Goal: Task Accomplishment & Management: Complete application form

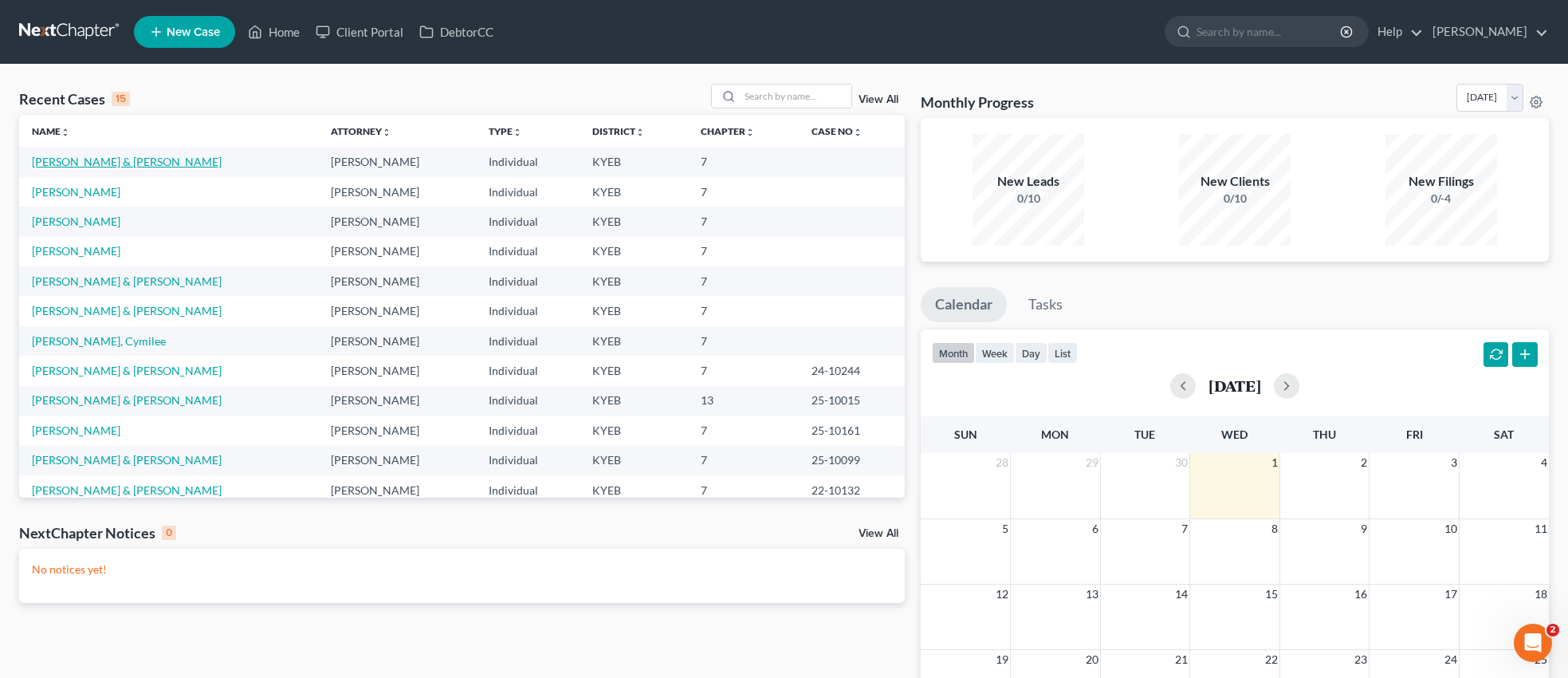
click at [129, 158] on link "[PERSON_NAME] & [PERSON_NAME]" at bounding box center [126, 161] width 189 height 13
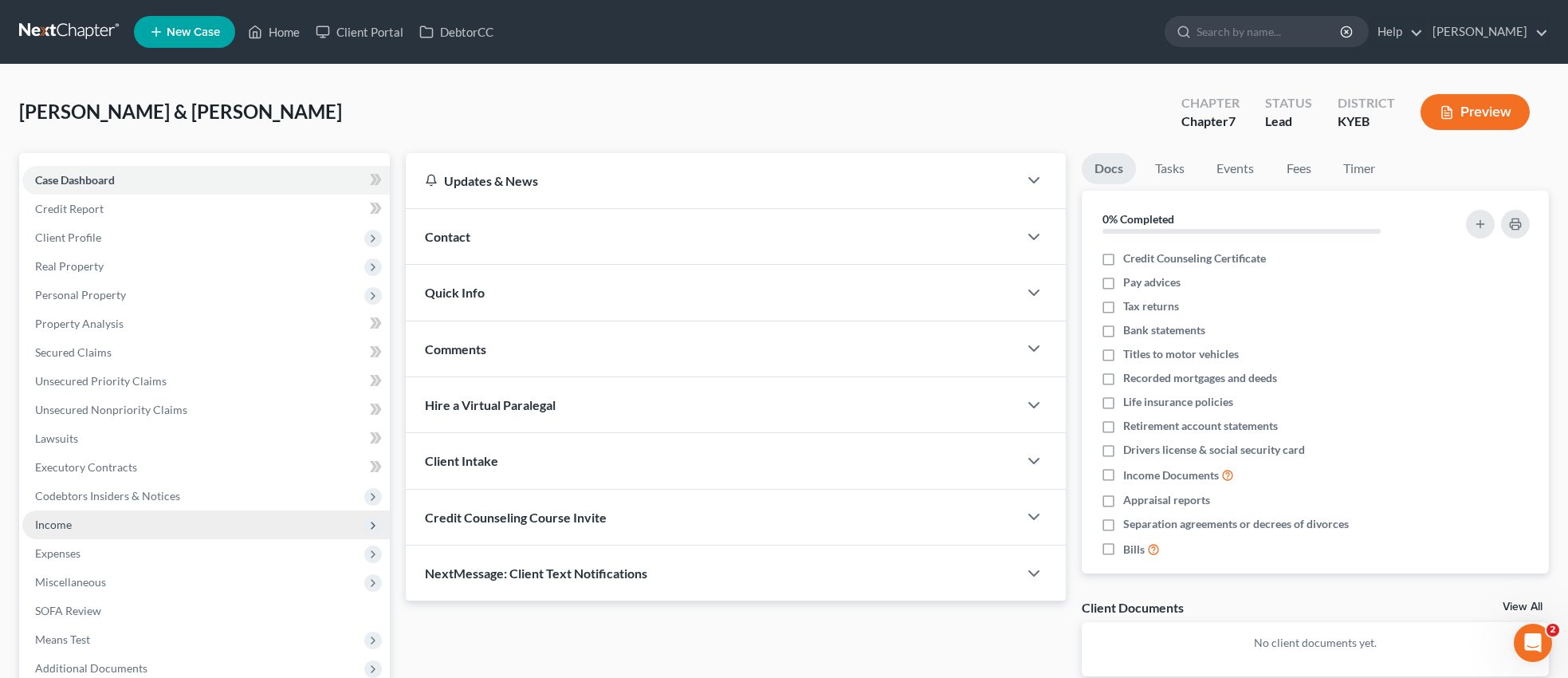
click at [70, 520] on span "Income" at bounding box center [53, 524] width 37 height 13
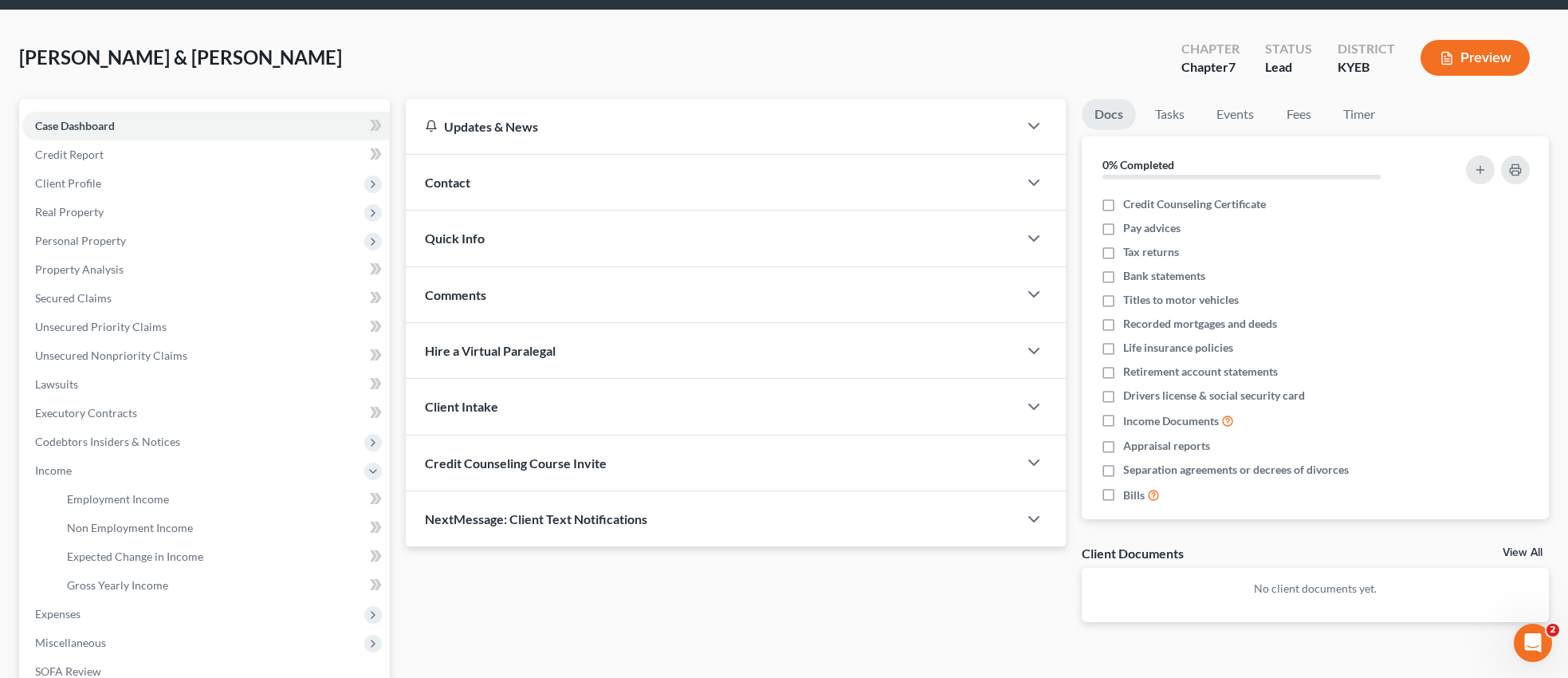
scroll to position [81, 0]
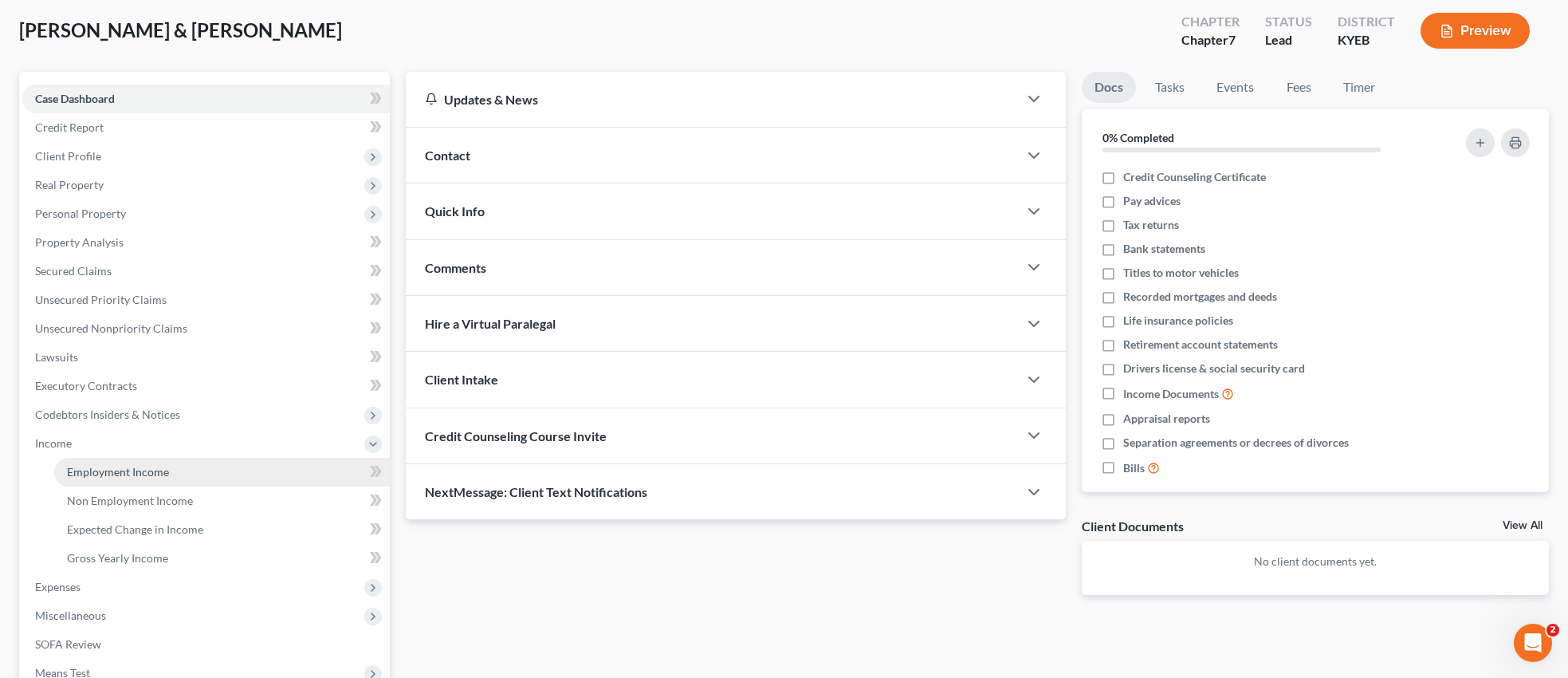
click at [168, 470] on link "Employment Income" at bounding box center [222, 472] width 335 height 28
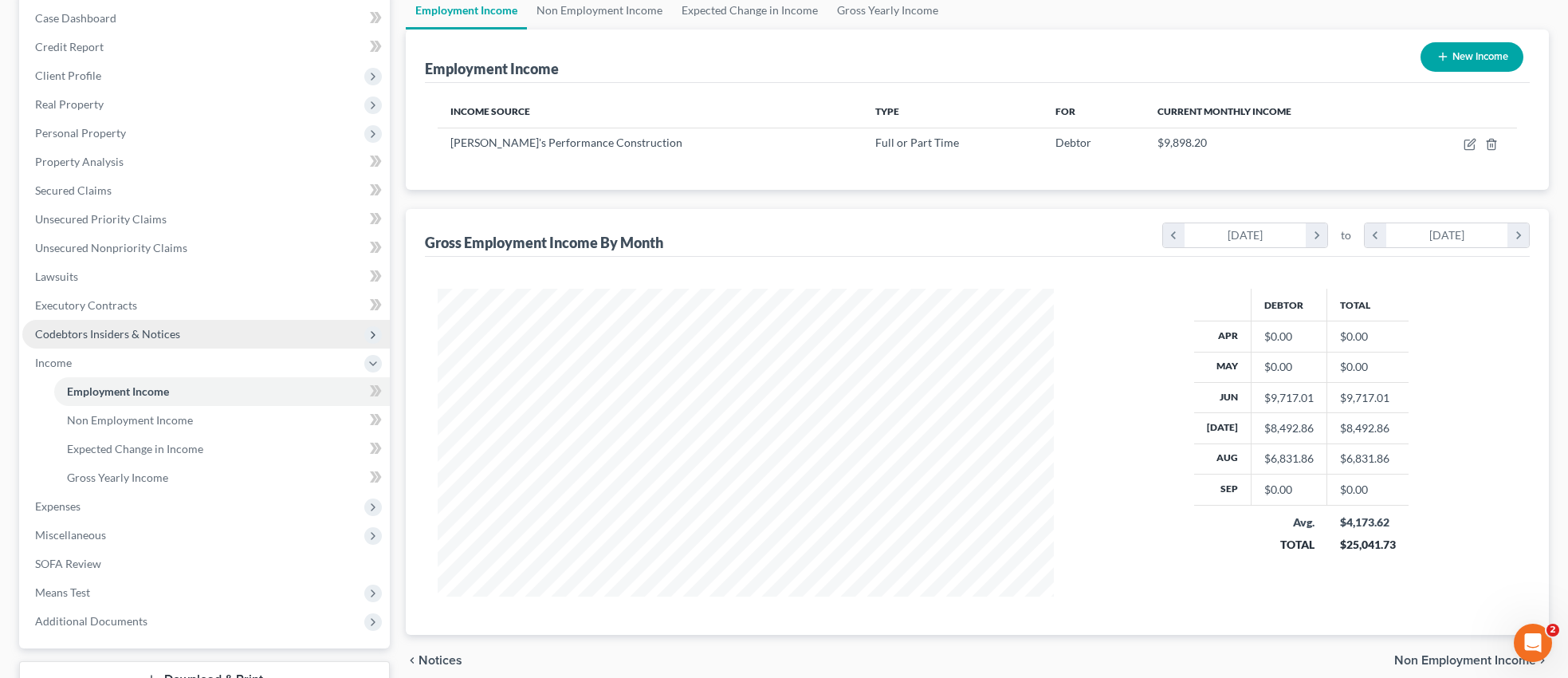
scroll to position [165, 0]
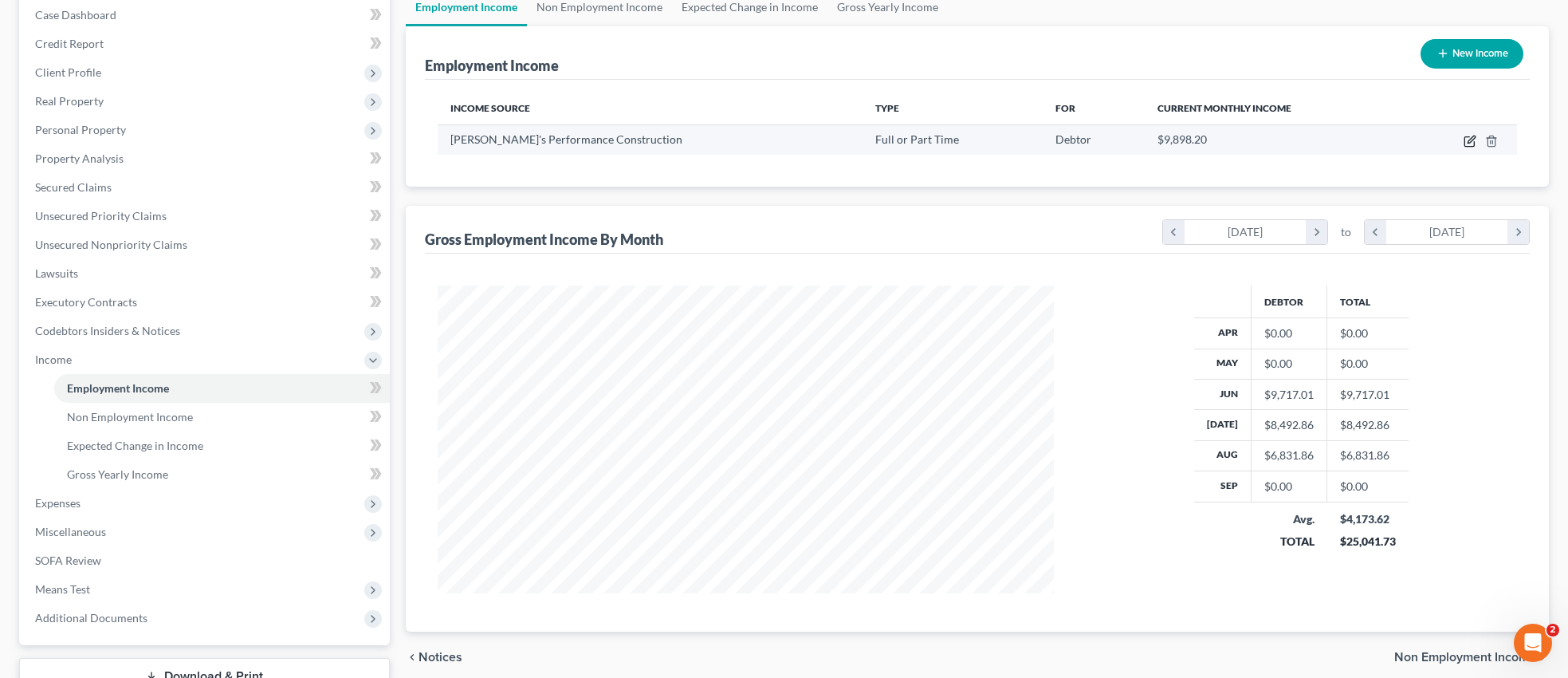
click at [1468, 137] on icon "button" at bounding box center [1470, 141] width 13 height 13
select select "0"
select select "51"
select select "3"
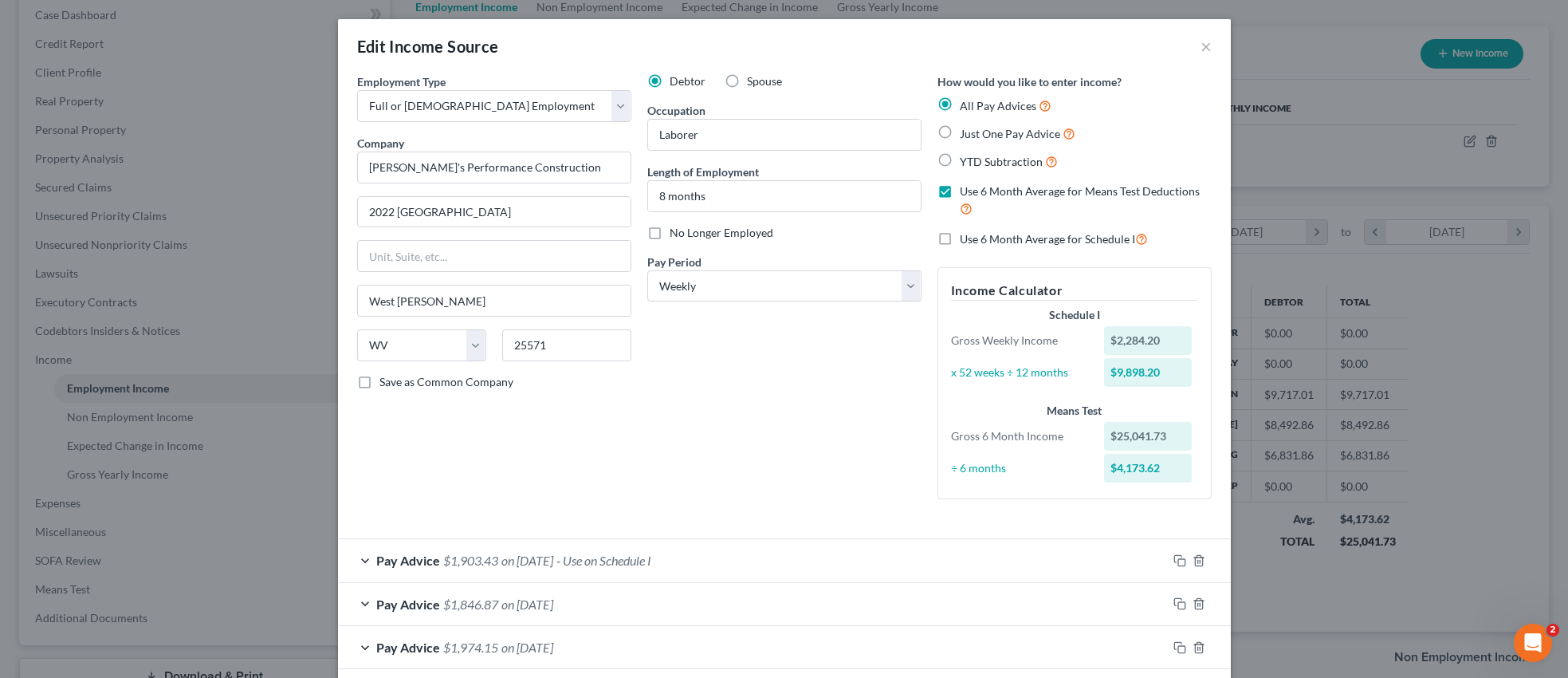
scroll to position [511, 0]
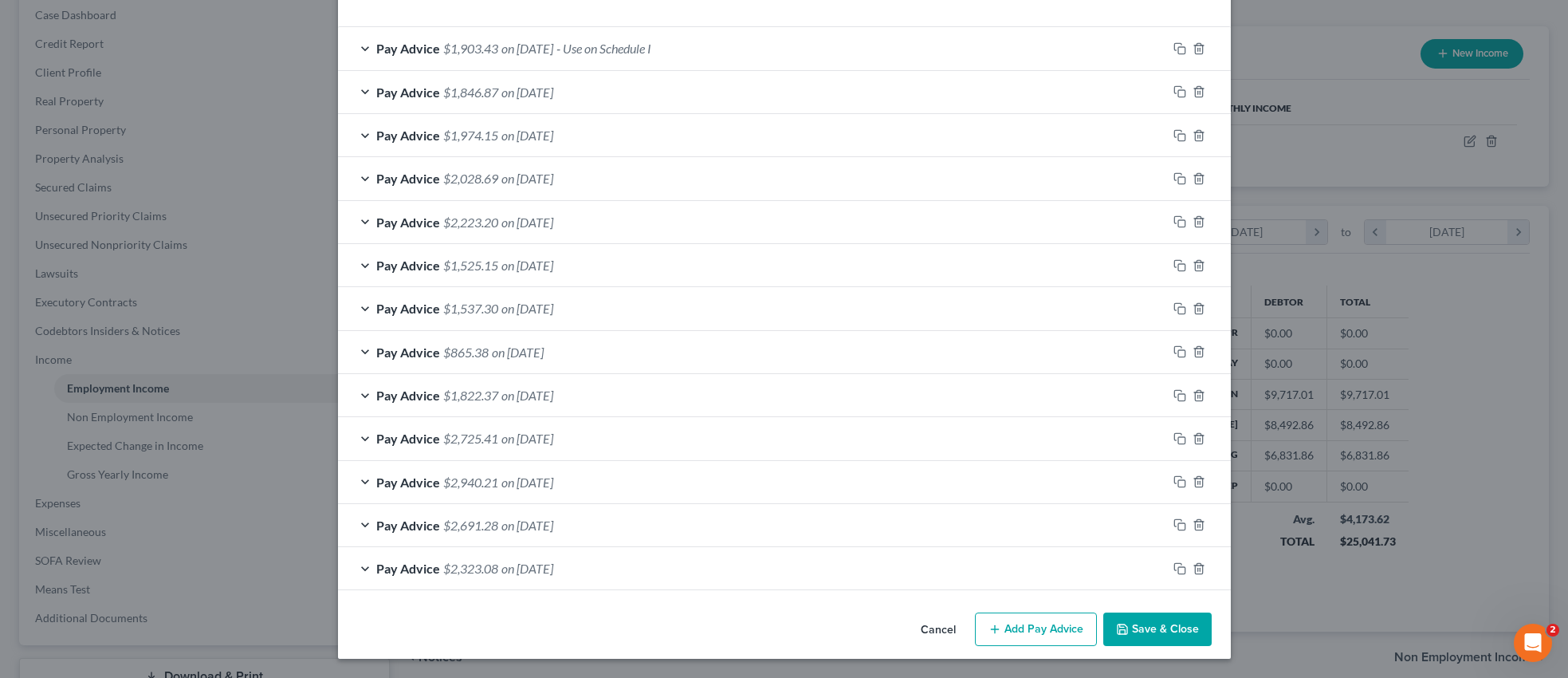
click at [1025, 630] on button "Add Pay Advice" at bounding box center [1036, 629] width 122 height 34
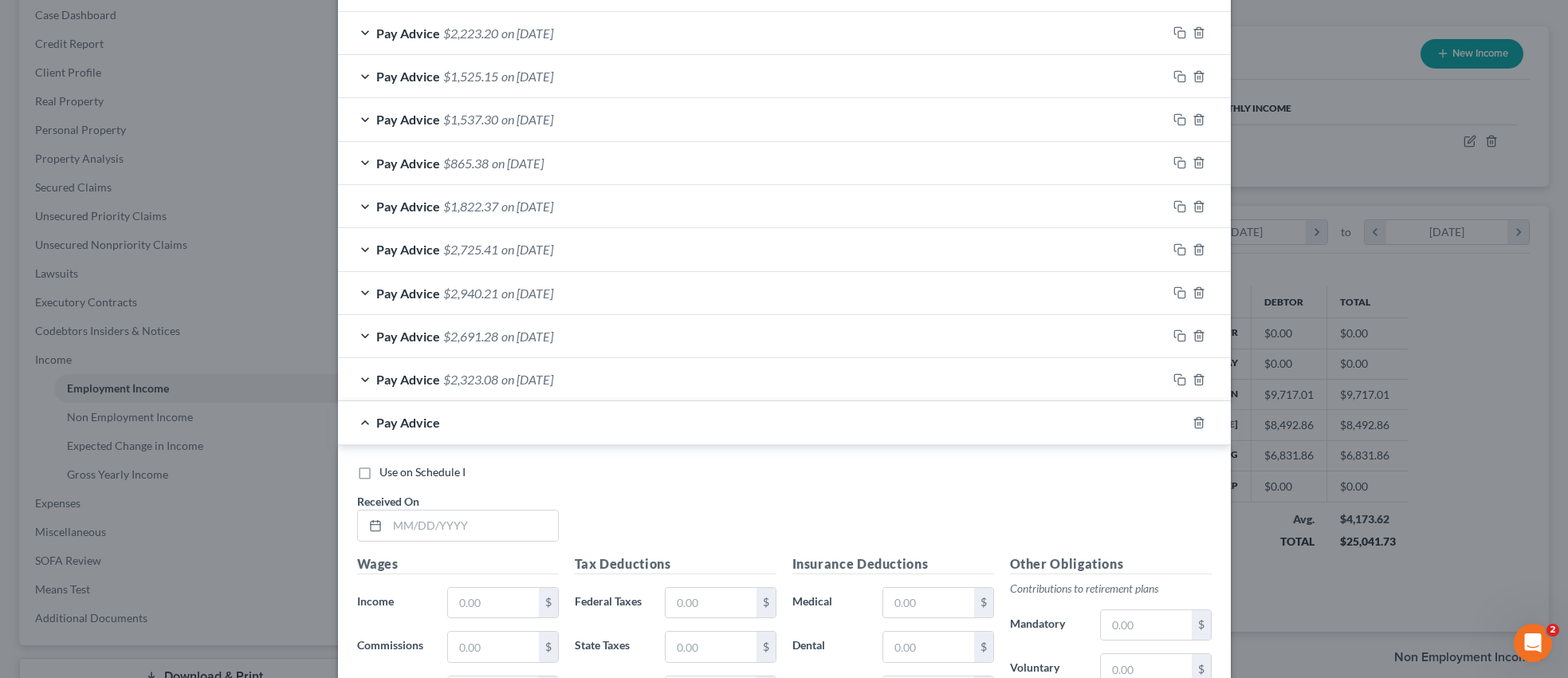
scroll to position [755, 0]
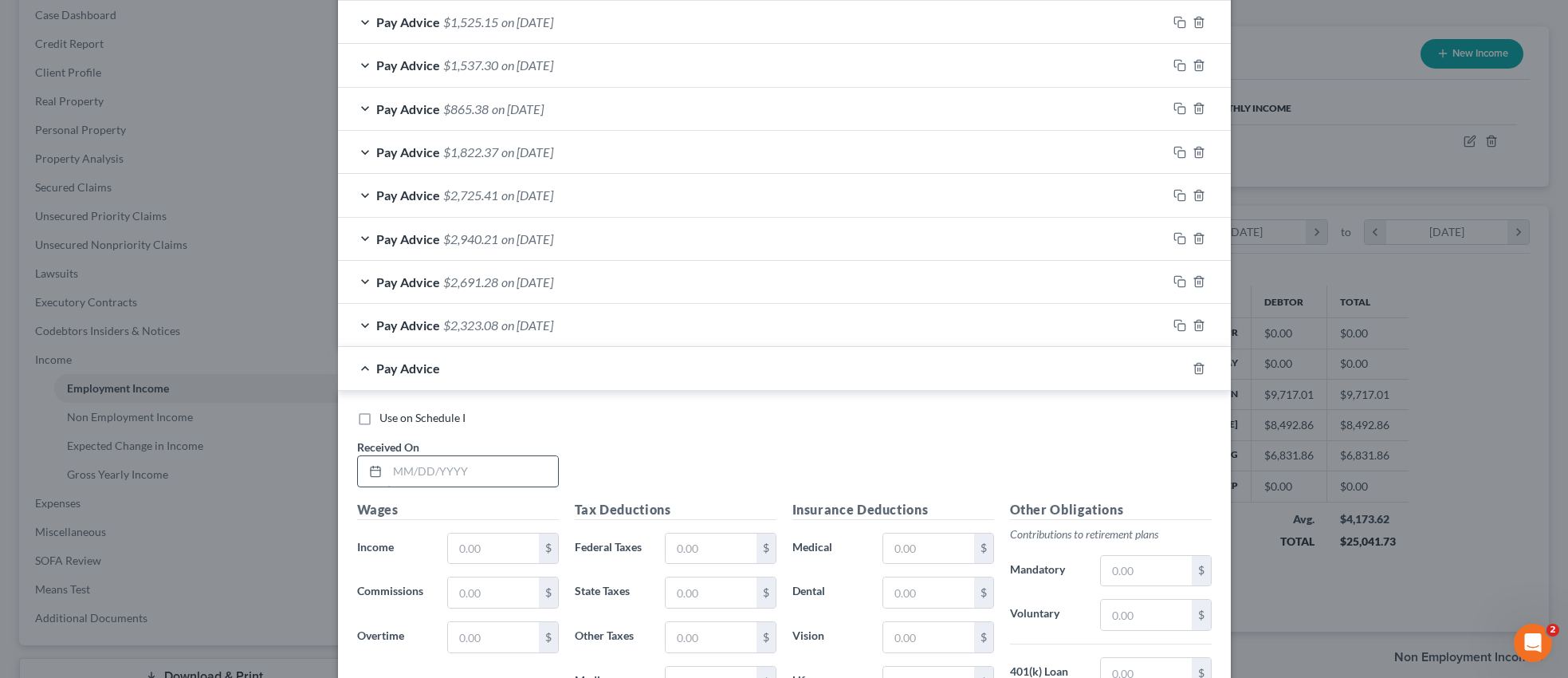
click at [531, 478] on input "text" at bounding box center [472, 471] width 170 height 30
type input "[DATE]"
click at [511, 545] on input "text" at bounding box center [493, 548] width 90 height 30
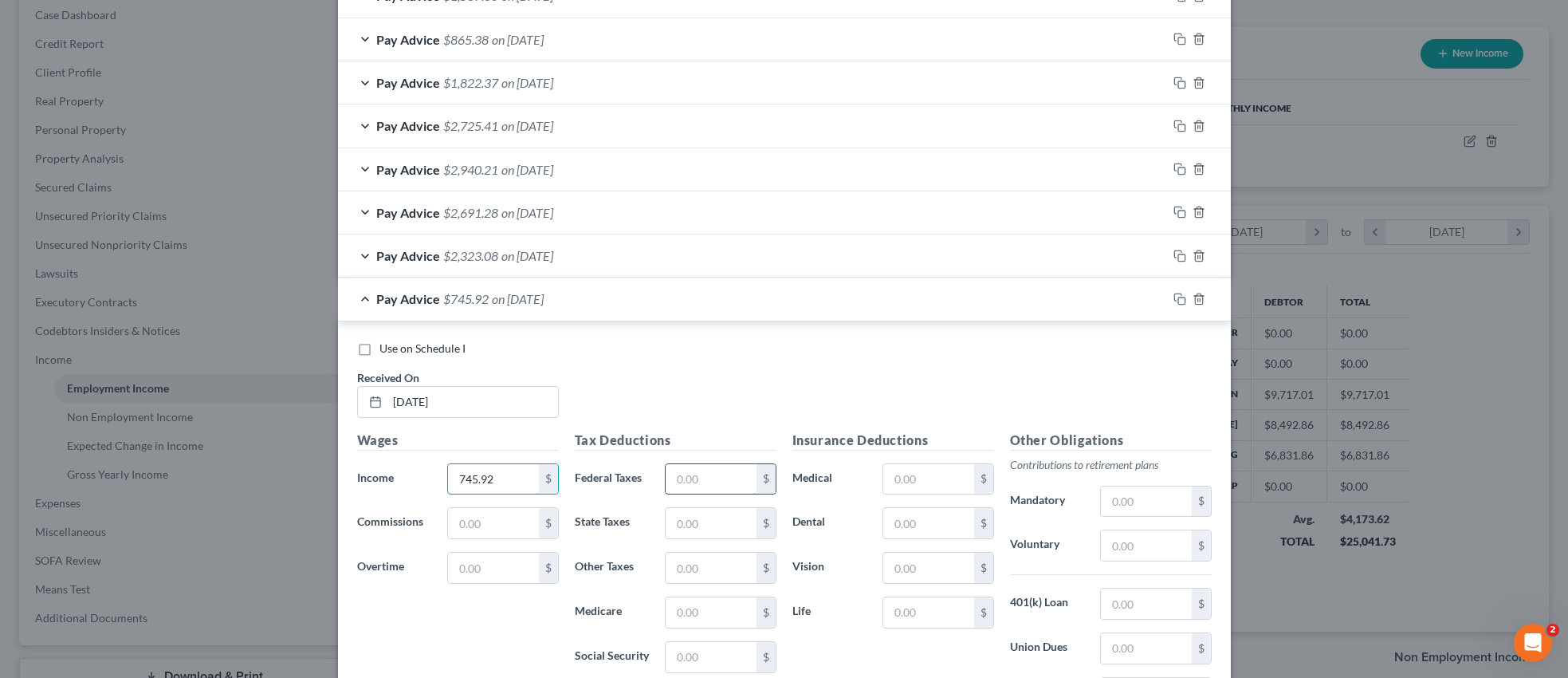
type input "745.92"
click at [705, 476] on input "text" at bounding box center [711, 479] width 90 height 30
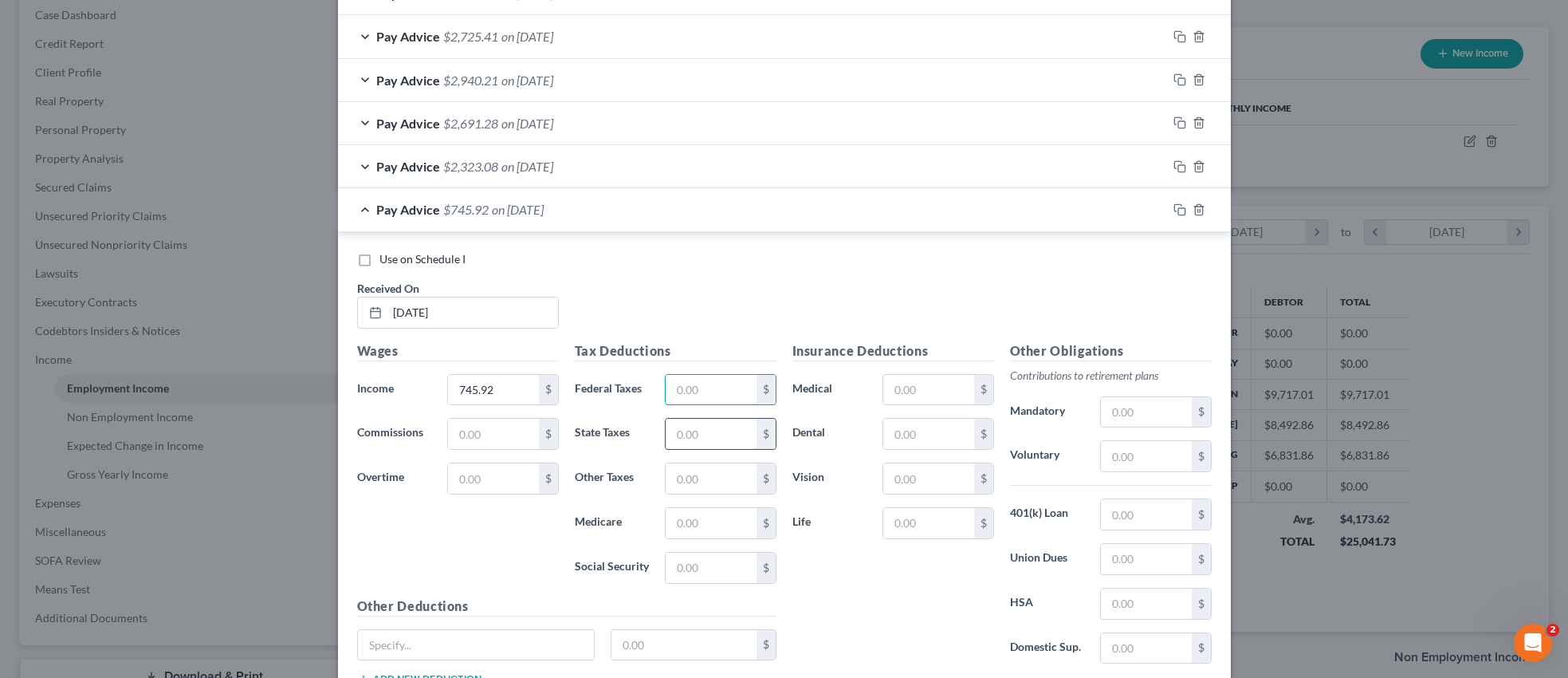
scroll to position [948, 0]
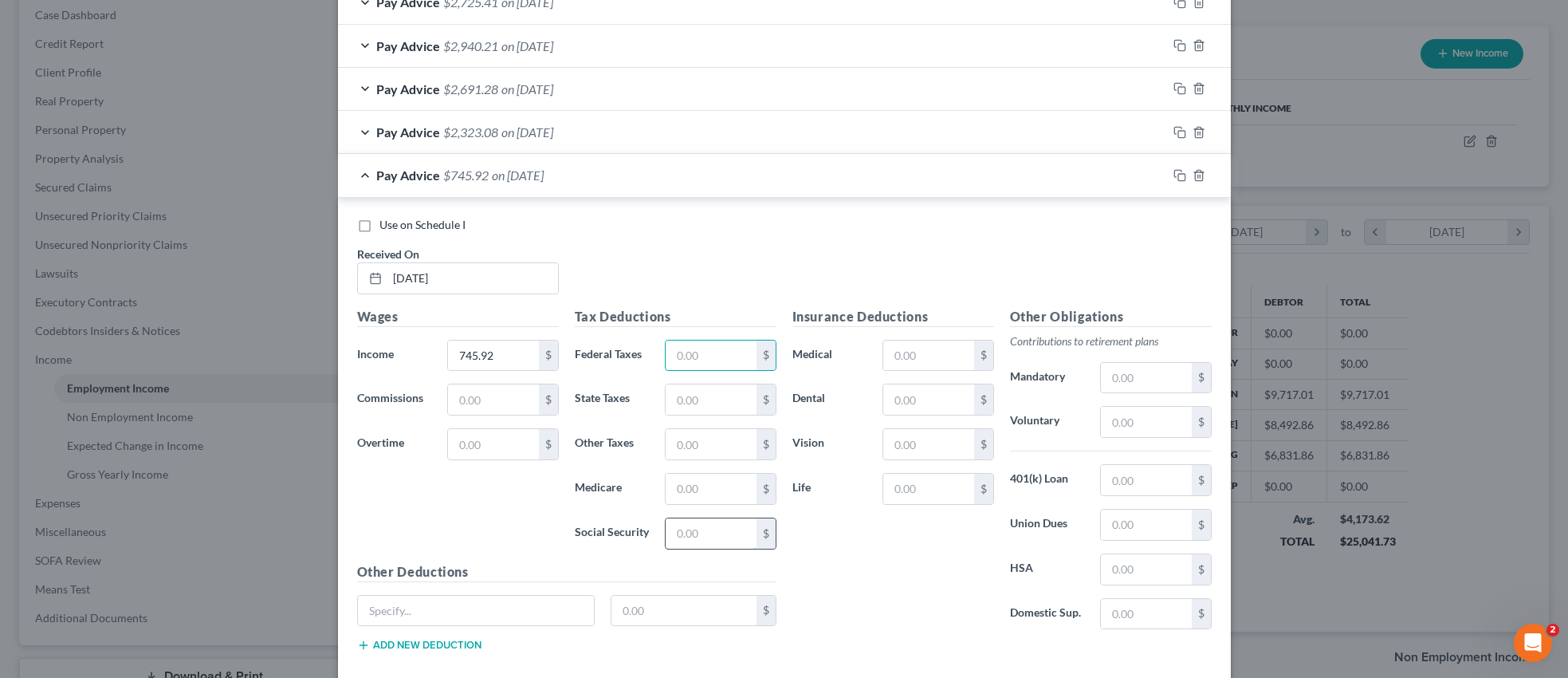
click at [708, 541] on input "text" at bounding box center [711, 533] width 90 height 30
type input "26.40"
click at [705, 490] on input "text" at bounding box center [711, 489] width 90 height 30
type input "6.18"
click at [702, 356] on input "text" at bounding box center [711, 355] width 90 height 30
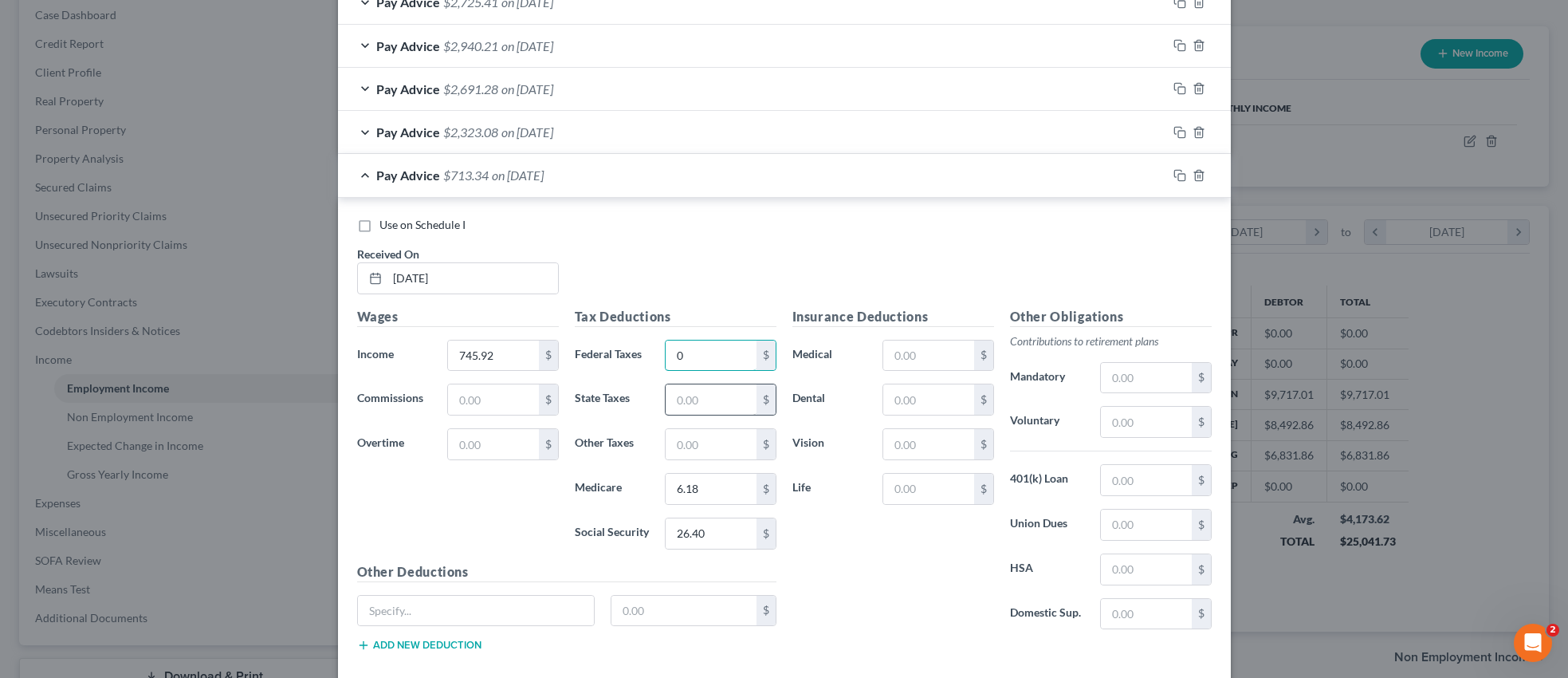
type input "0"
click at [685, 405] on input "text" at bounding box center [711, 399] width 90 height 30
type input "7.02"
click at [1119, 527] on input "text" at bounding box center [1146, 525] width 90 height 30
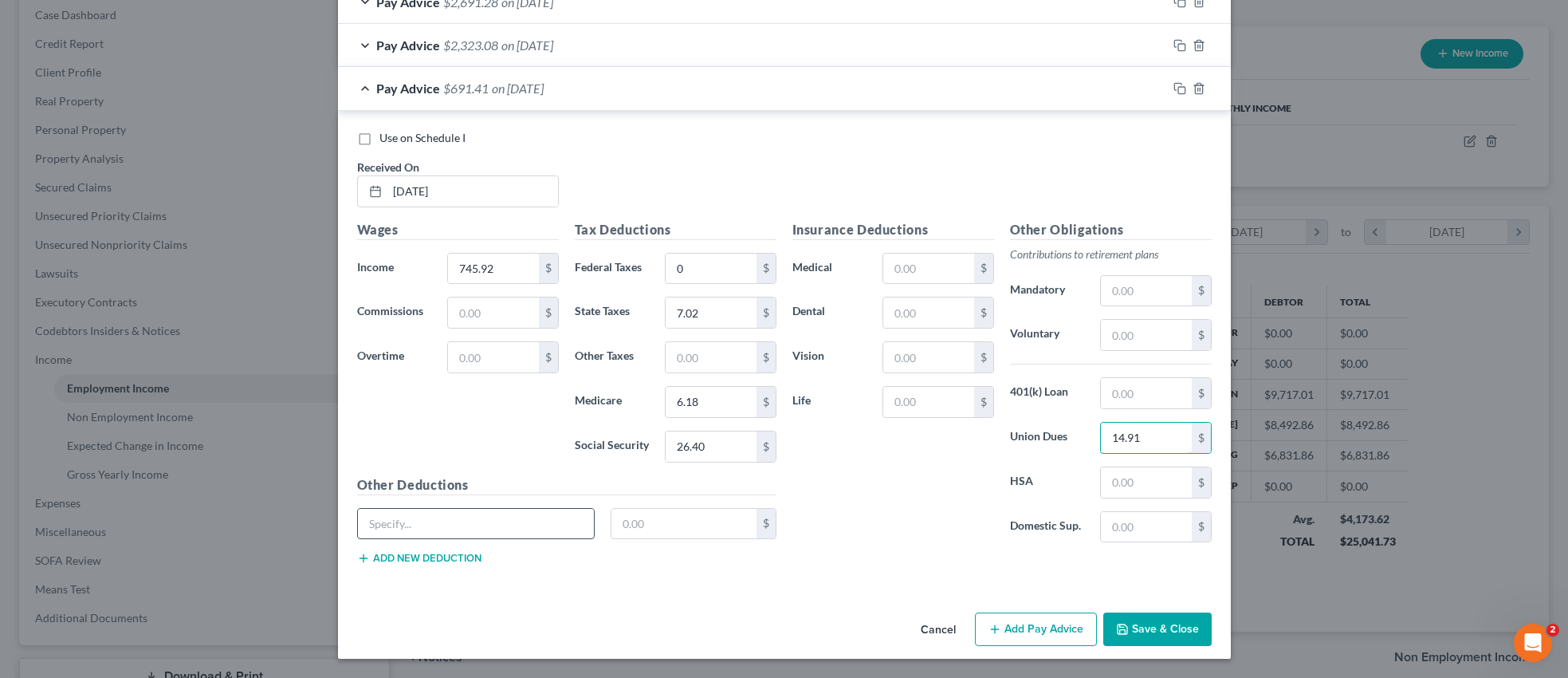
type input "14.91"
click at [494, 519] on input "text" at bounding box center [476, 524] width 236 height 30
type input "Market"
click at [654, 533] on input "text" at bounding box center [684, 524] width 145 height 30
type input "5.60"
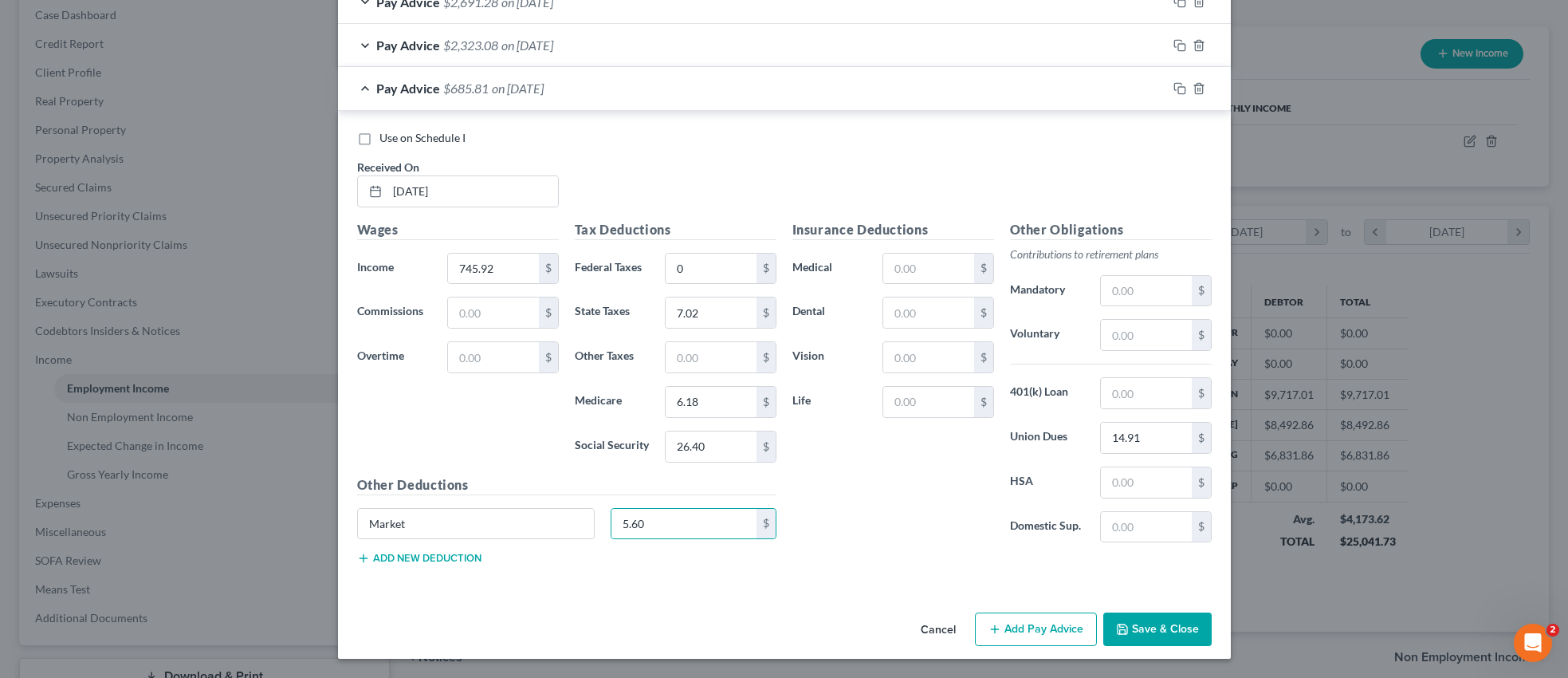
click at [438, 557] on button "Add new deduction" at bounding box center [419, 558] width 124 height 13
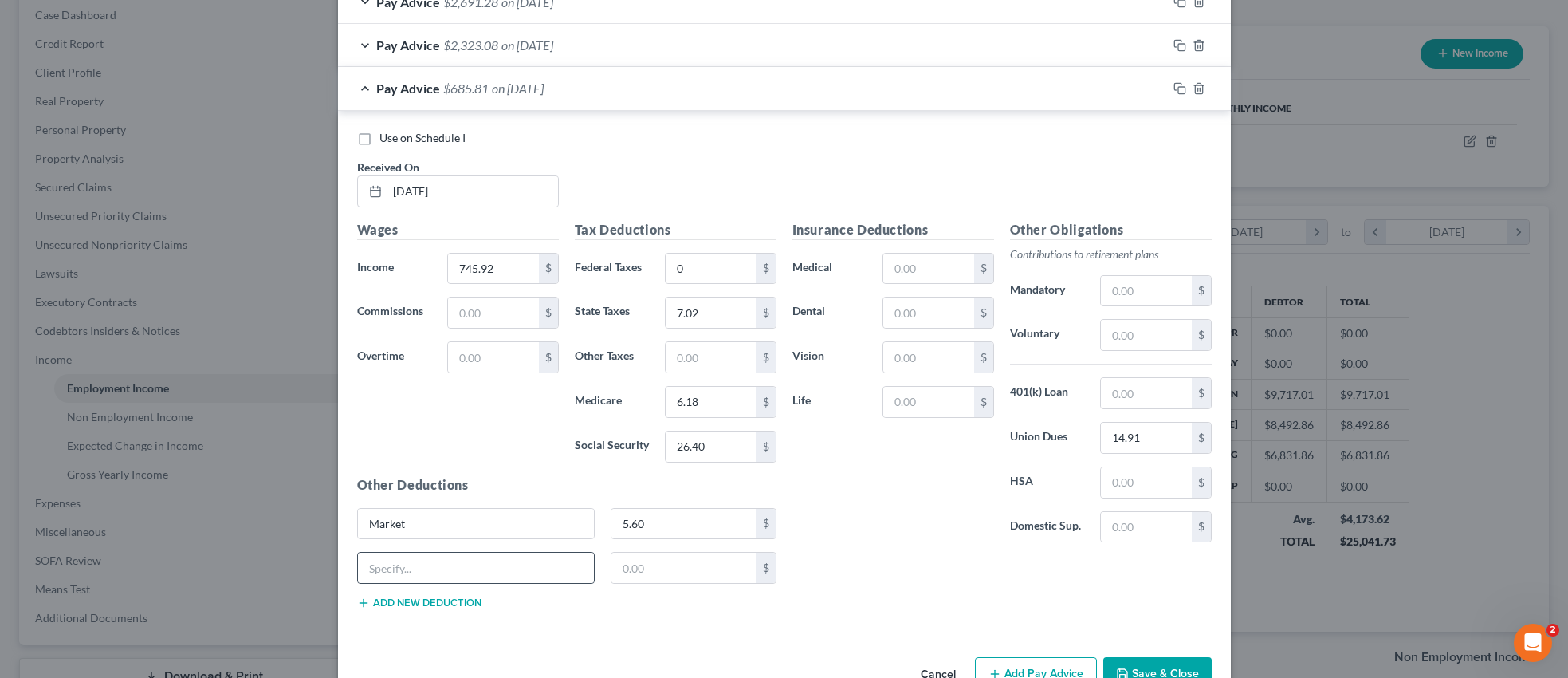
click at [430, 583] on div at bounding box center [476, 568] width 238 height 32
click at [432, 574] on input "text" at bounding box center [476, 568] width 236 height 30
type input "UBC"
click at [657, 577] on input "text" at bounding box center [684, 568] width 145 height 30
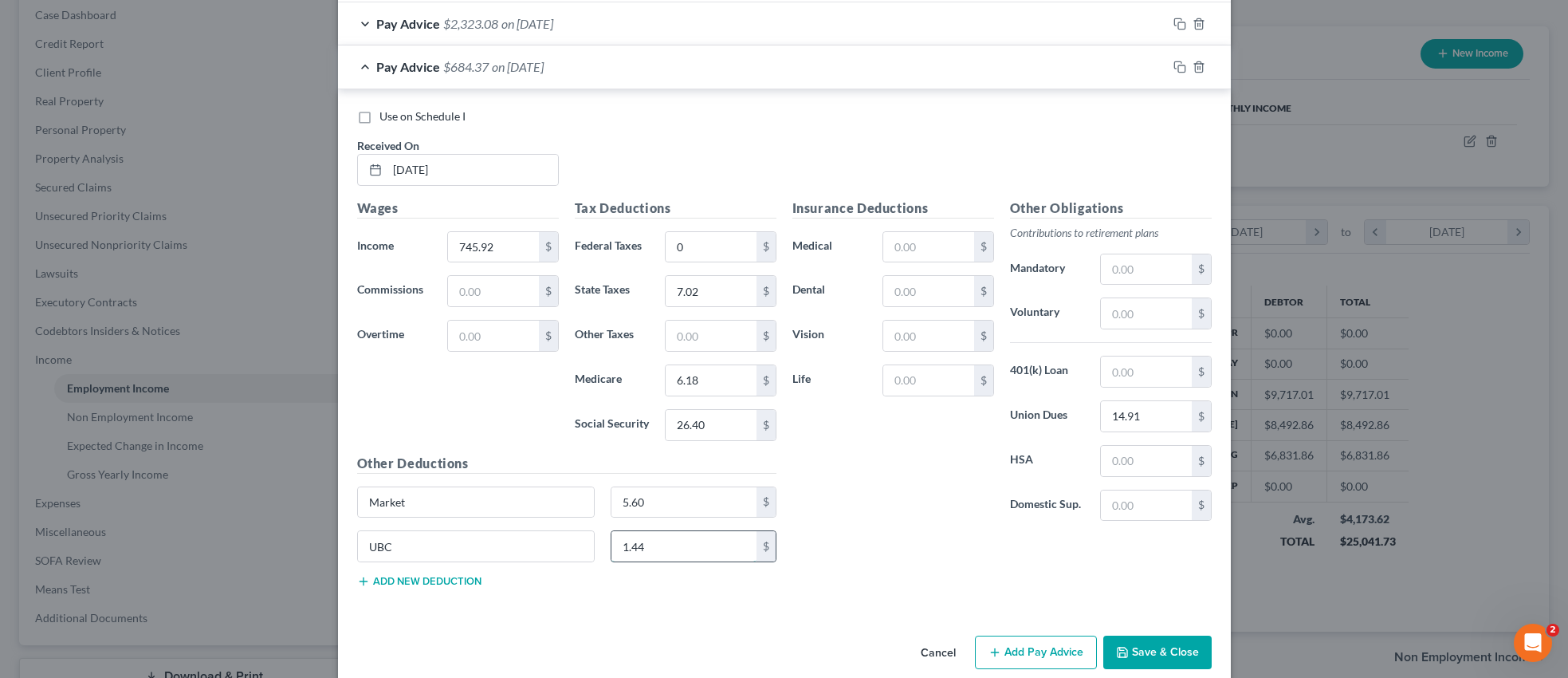
scroll to position [1079, 0]
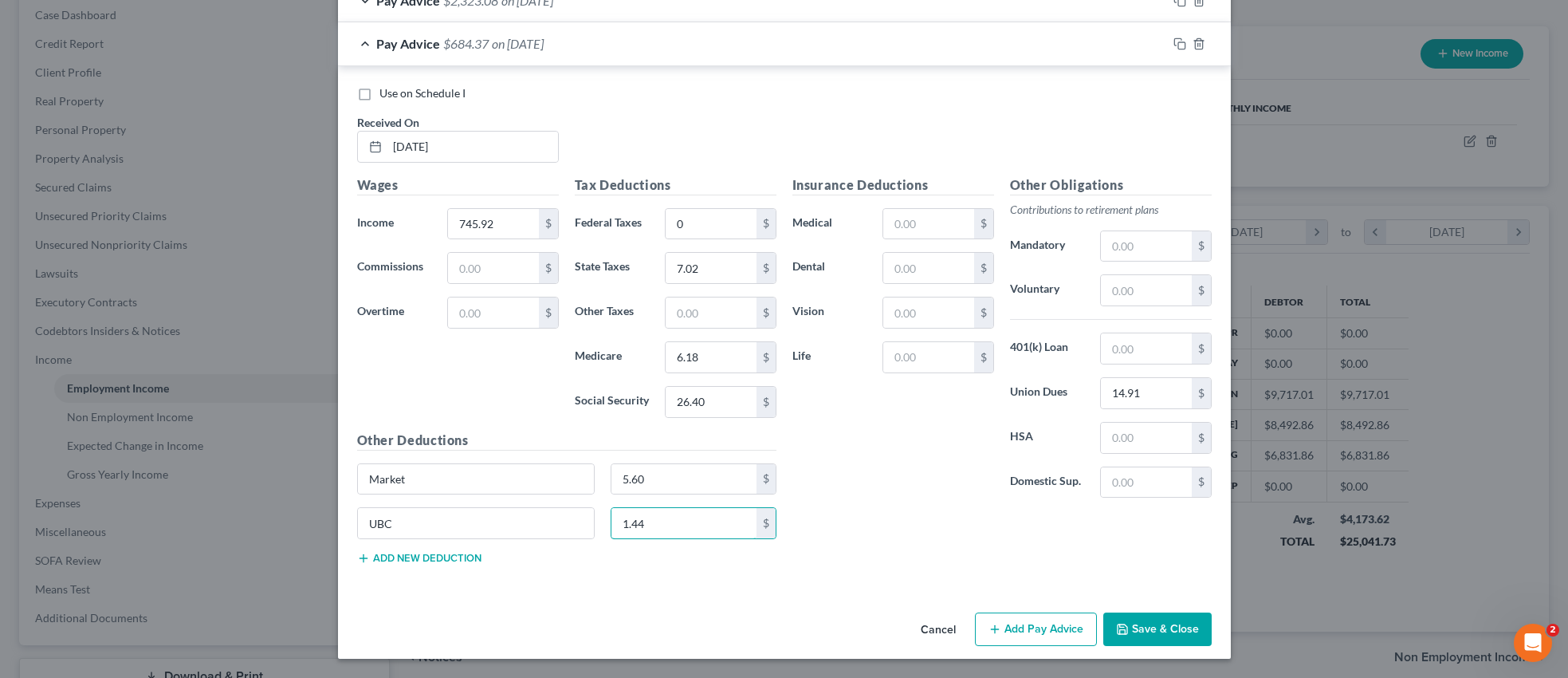
type input "1.44"
click at [1016, 622] on button "Add Pay Advice" at bounding box center [1036, 629] width 122 height 34
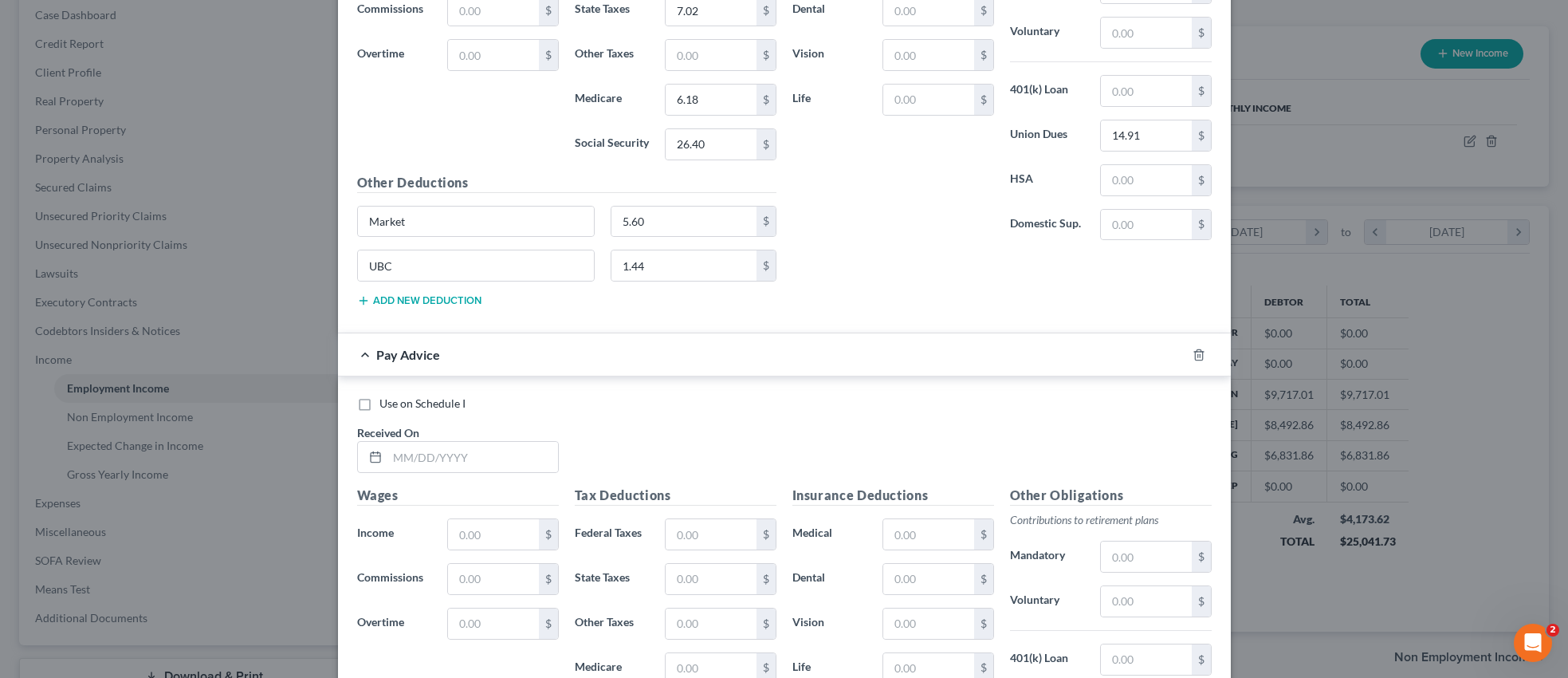
scroll to position [1478, 0]
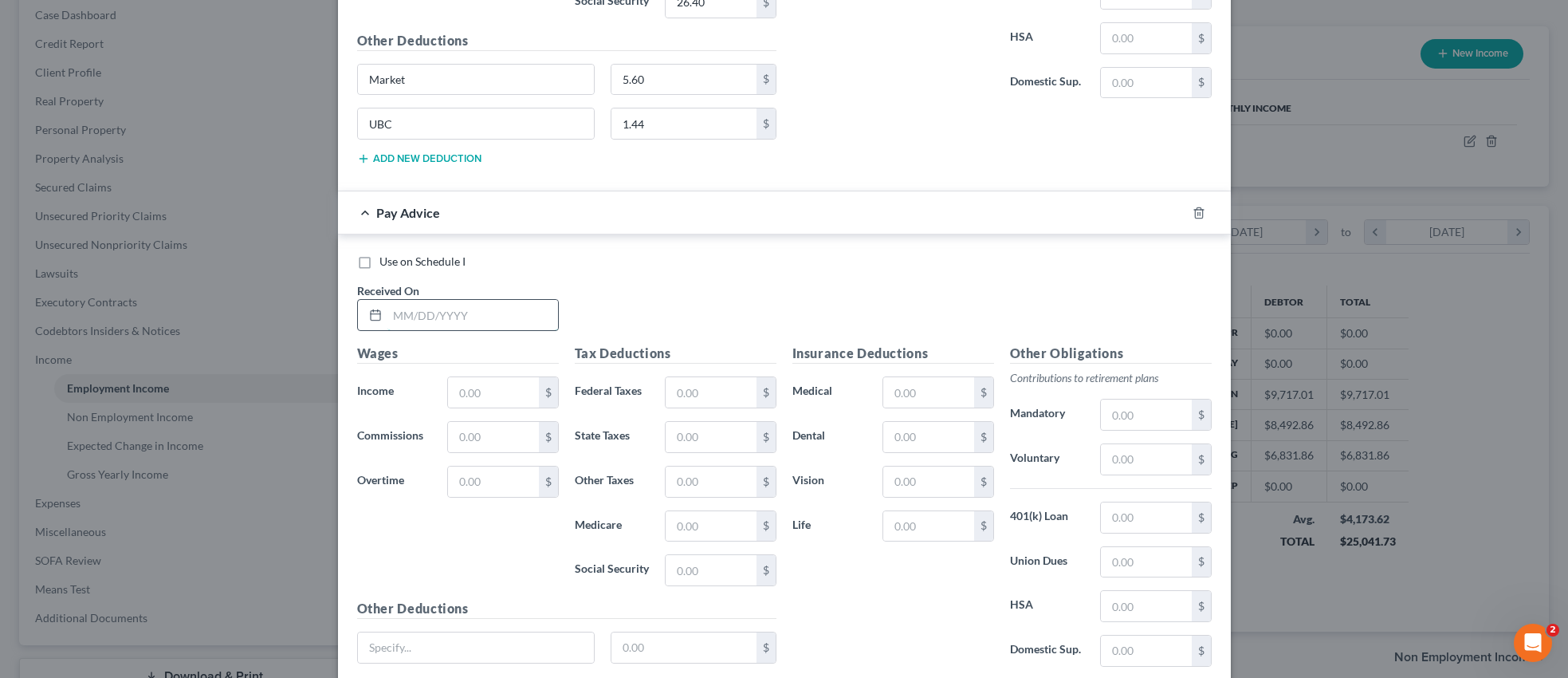
click at [490, 319] on input "text" at bounding box center [472, 315] width 170 height 30
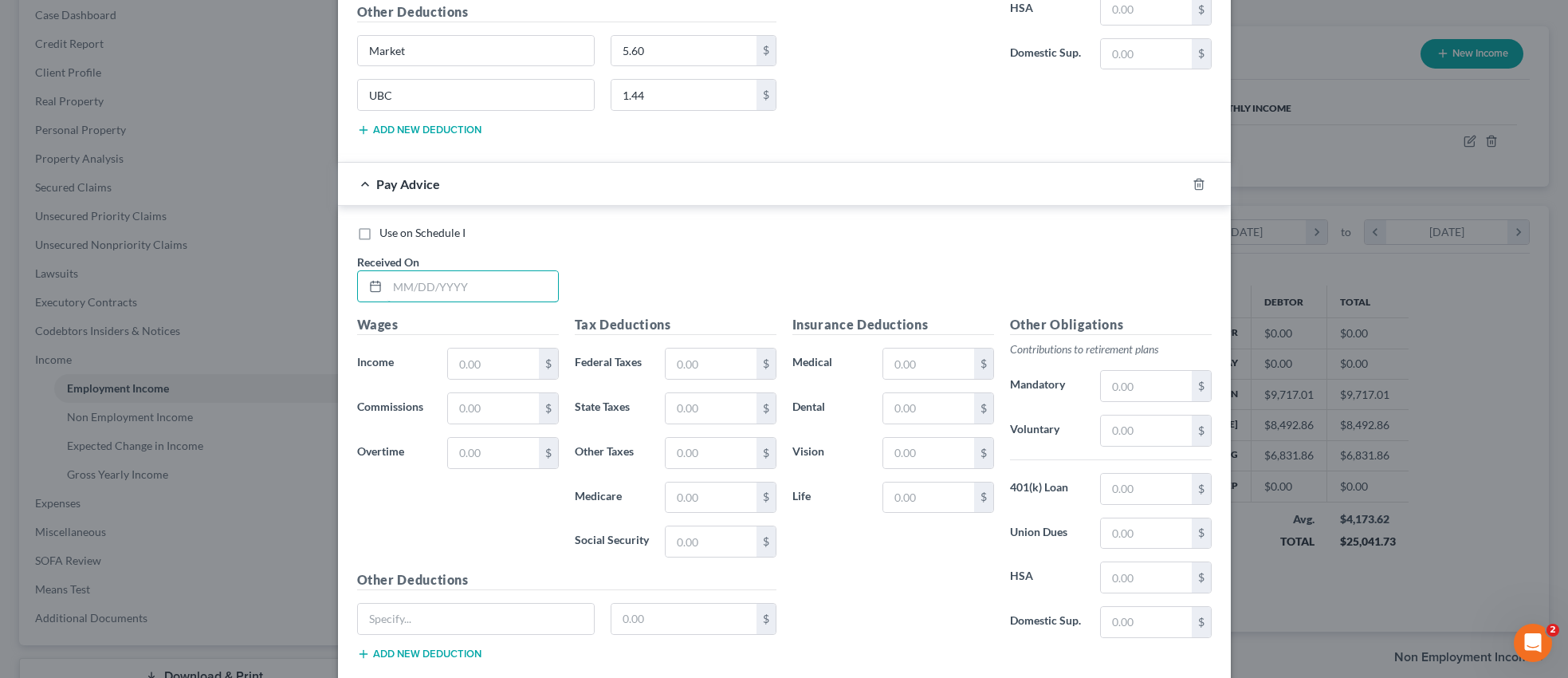
scroll to position [1603, 0]
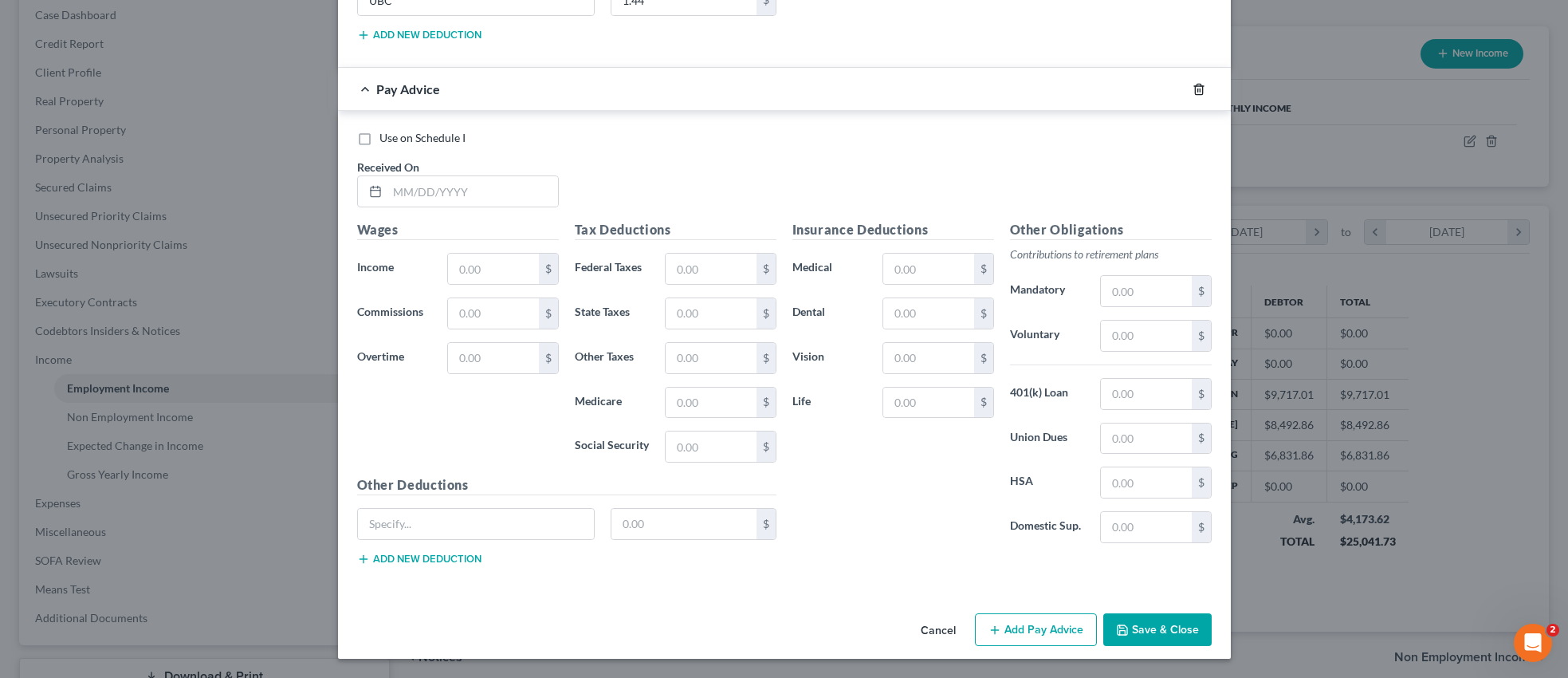
click at [1196, 89] on icon "button" at bounding box center [1199, 89] width 13 height 13
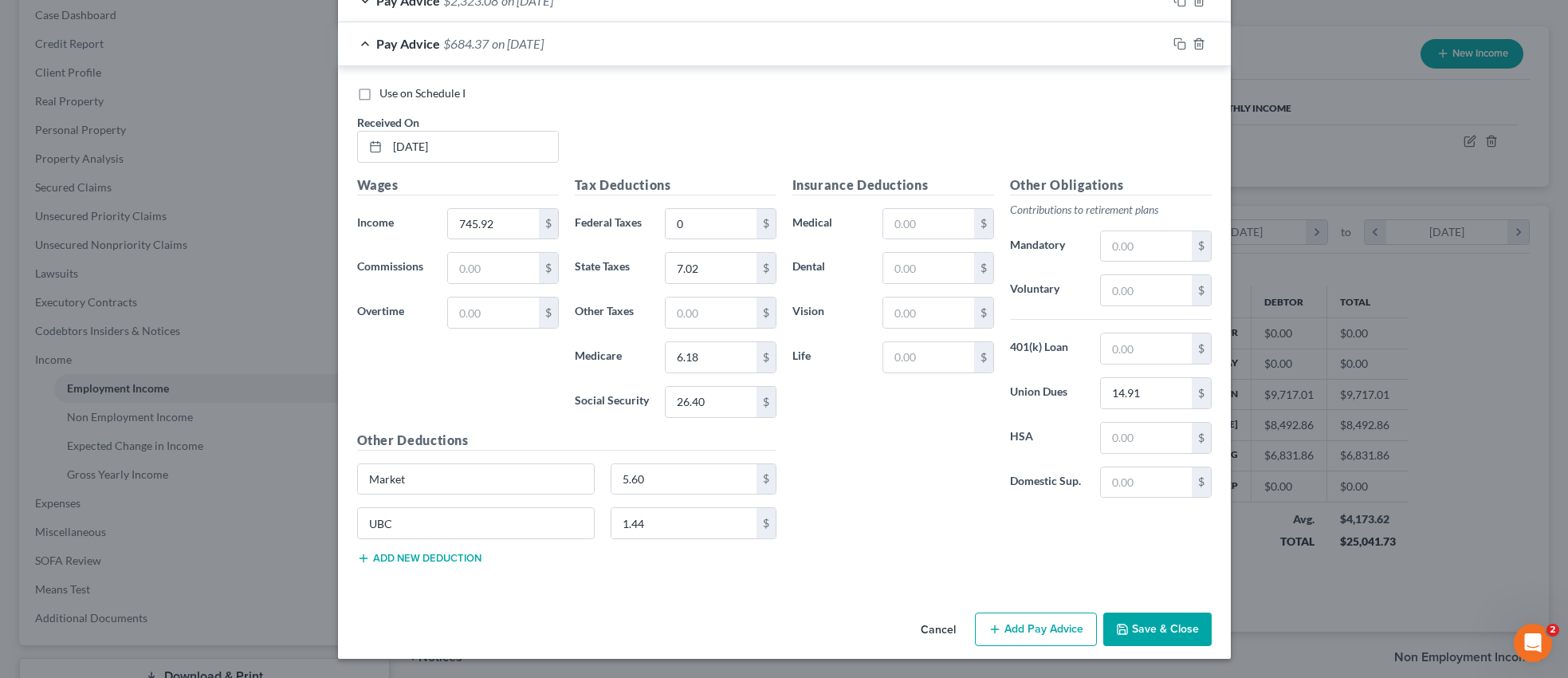
click at [1155, 624] on button "Save & Close" at bounding box center [1157, 629] width 108 height 34
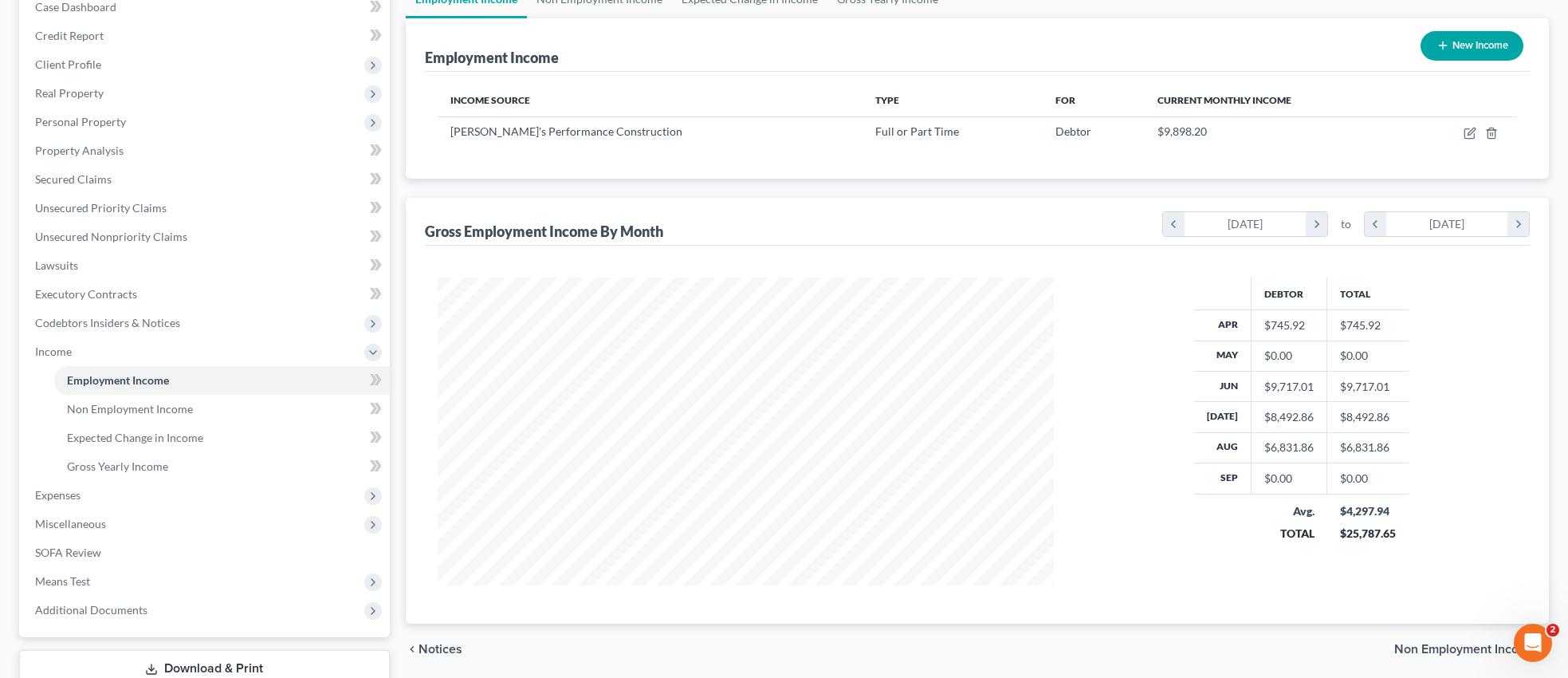
scroll to position [148, 0]
